Goal: Transaction & Acquisition: Purchase product/service

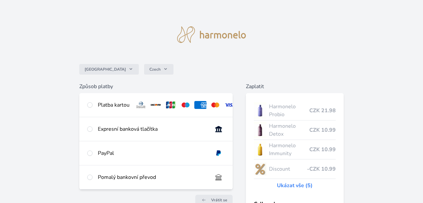
scroll to position [31, 0]
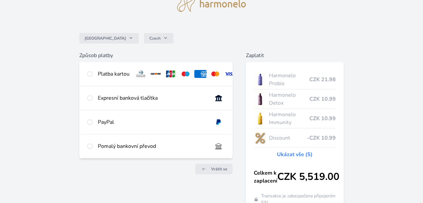
click at [92, 75] on div at bounding box center [89, 74] width 5 height 8
radio input "true"
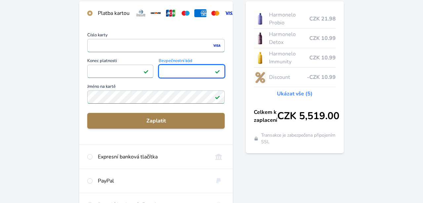
scroll to position [98, 0]
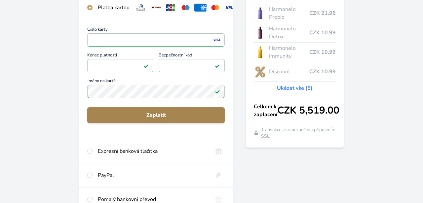
click at [133, 115] on span "Zaplatit" at bounding box center [156, 115] width 127 height 8
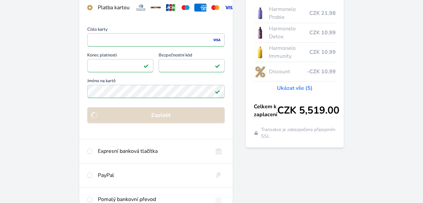
scroll to position [84, 0]
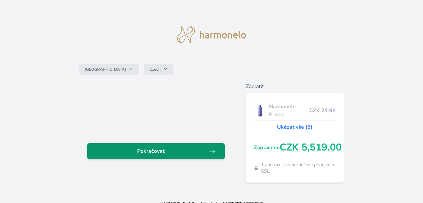
click at [153, 150] on span "Pokračovat" at bounding box center [151, 151] width 116 height 8
